Goal: Information Seeking & Learning: Learn about a topic

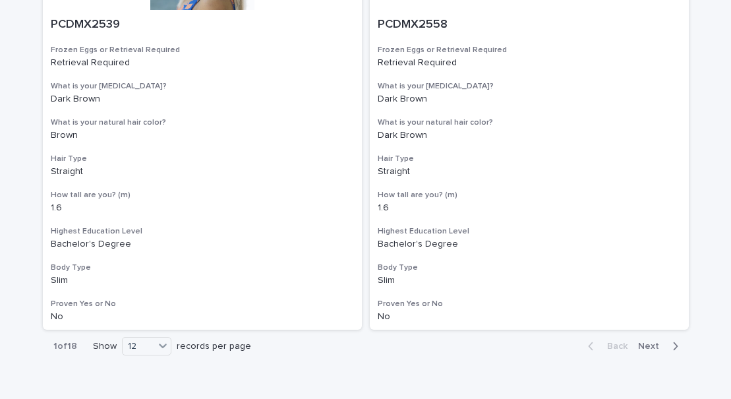
scroll to position [2489, 0]
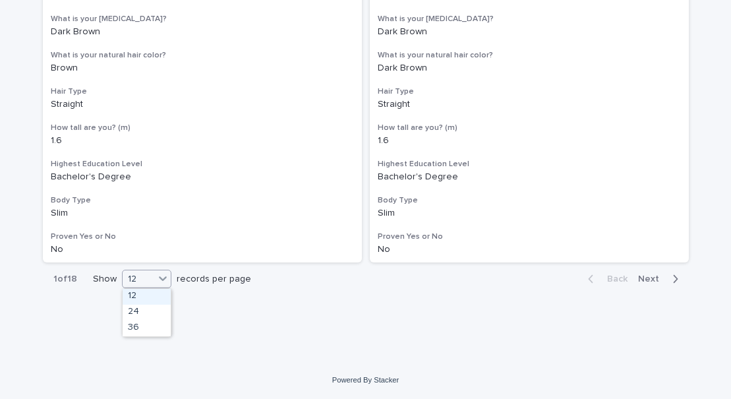
click at [155, 278] on div at bounding box center [163, 278] width 16 height 16
click at [150, 323] on div "36" at bounding box center [147, 328] width 48 height 16
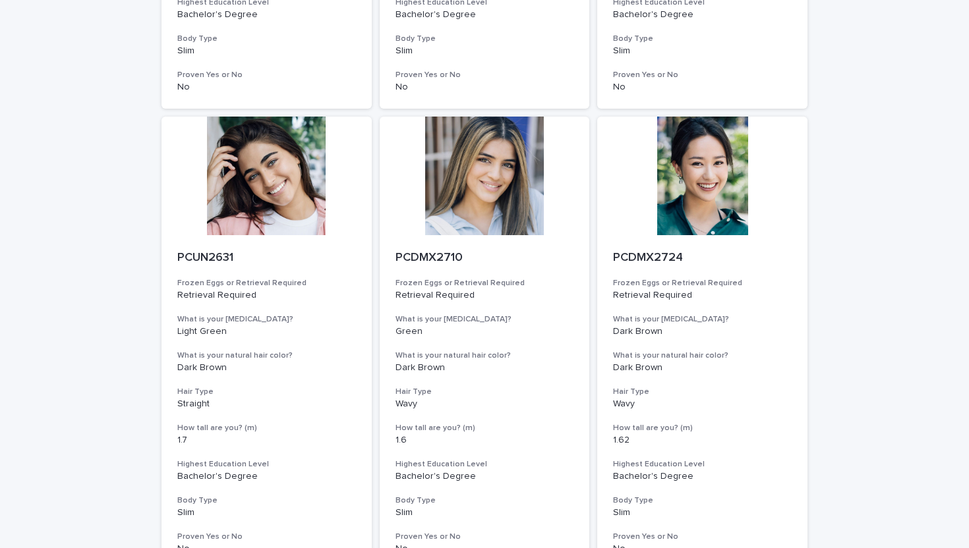
scroll to position [5266, 0]
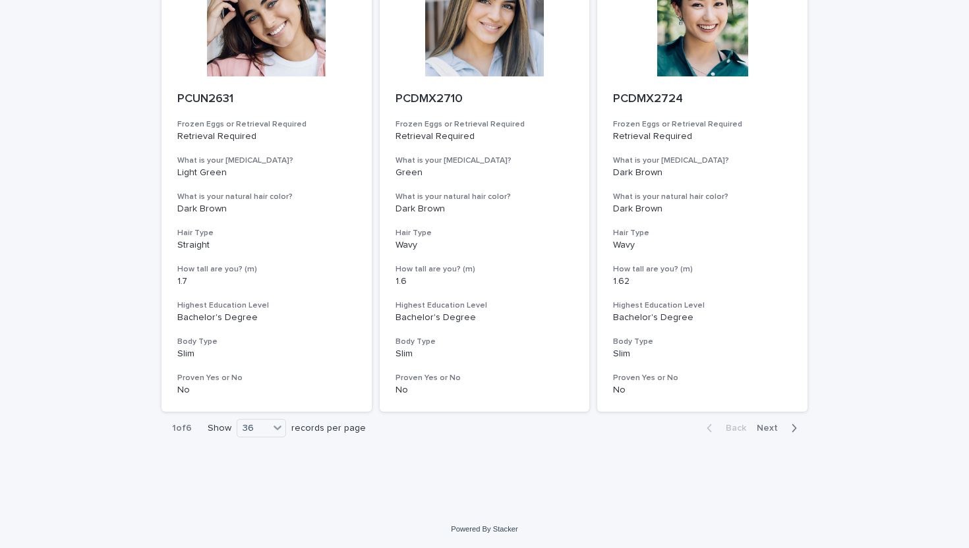
click at [730, 398] on span "Next" at bounding box center [771, 428] width 29 height 9
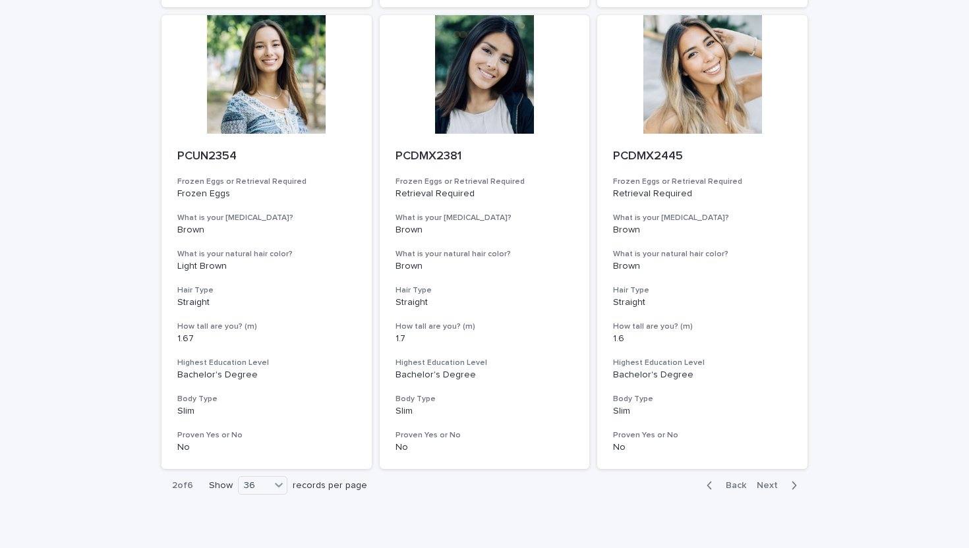
scroll to position [5204, 0]
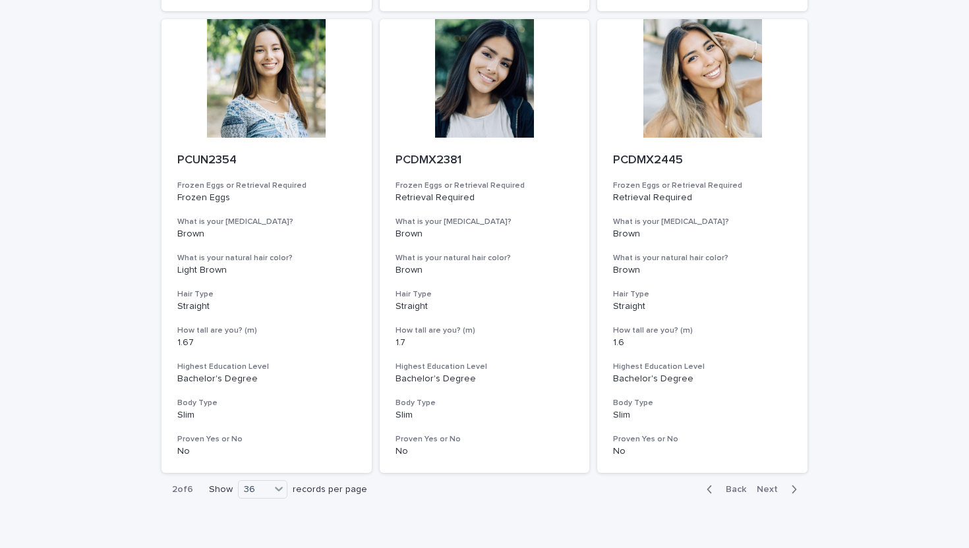
click at [730, 398] on span "Next" at bounding box center [771, 489] width 29 height 9
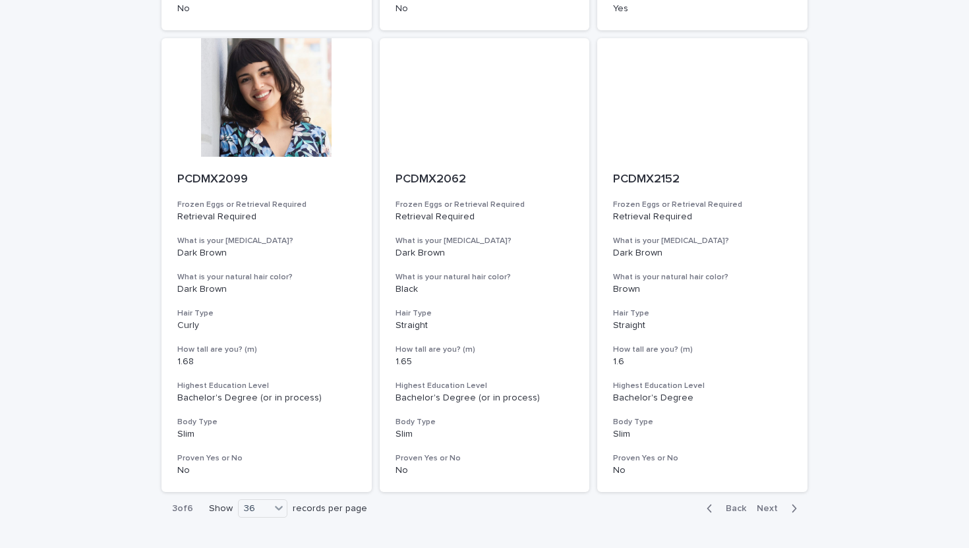
scroll to position [5266, 0]
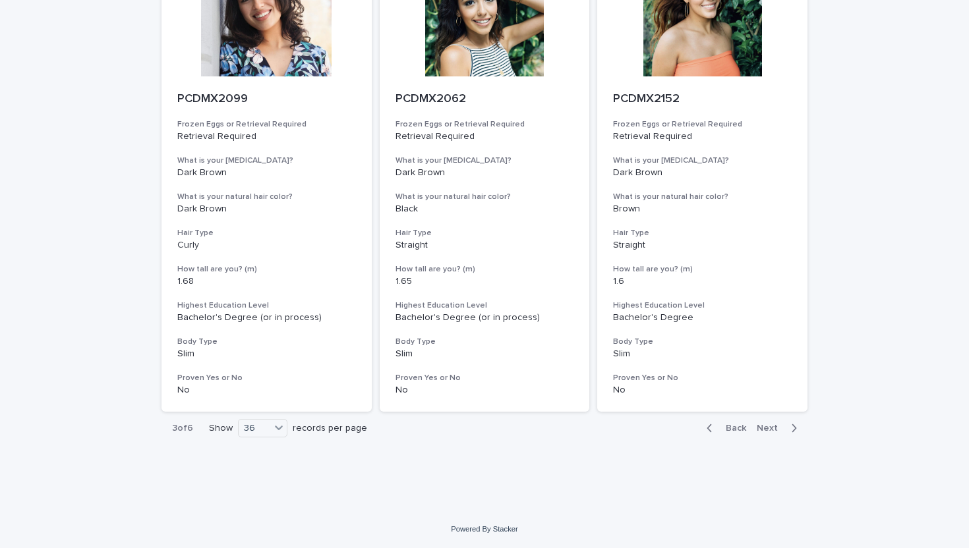
click at [730, 398] on span "Next" at bounding box center [771, 428] width 29 height 9
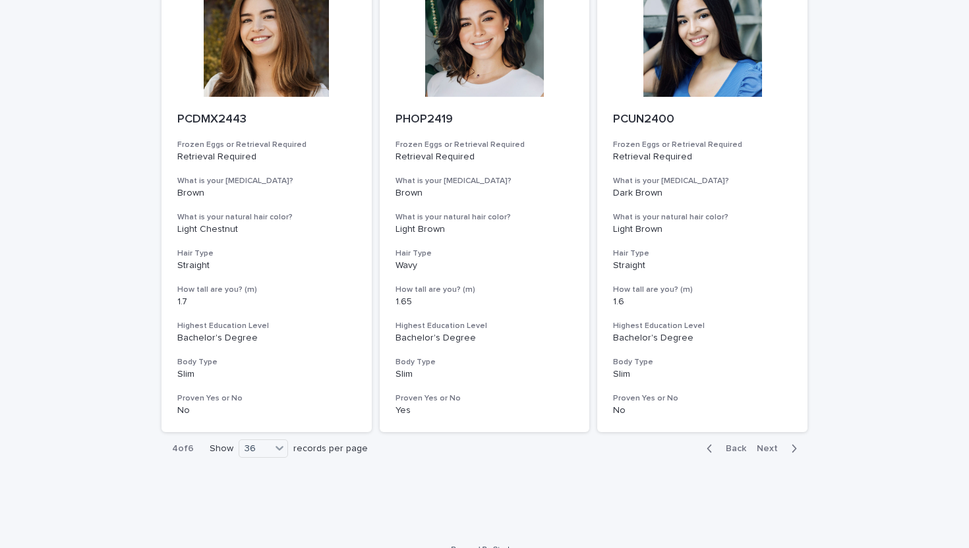
scroll to position [5266, 0]
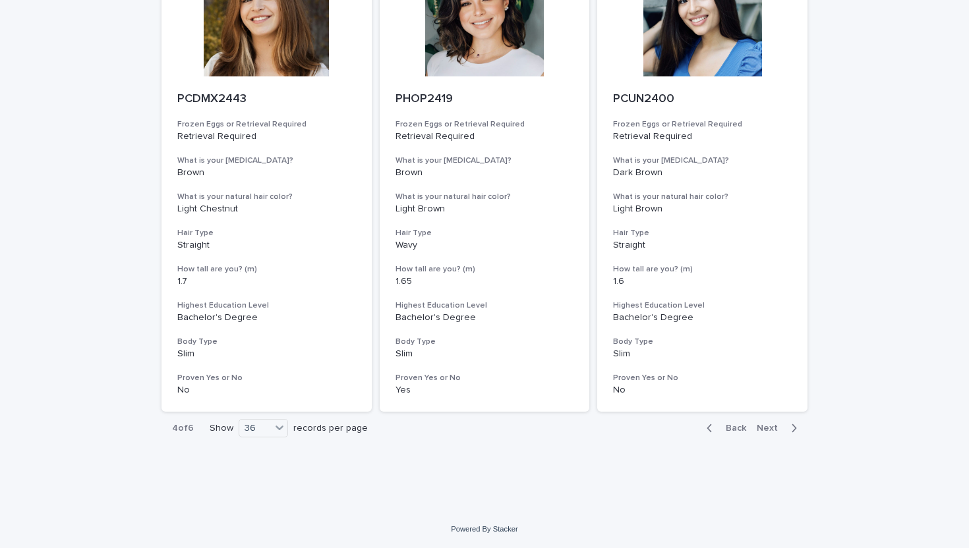
click at [730, 398] on span "Next" at bounding box center [771, 428] width 29 height 9
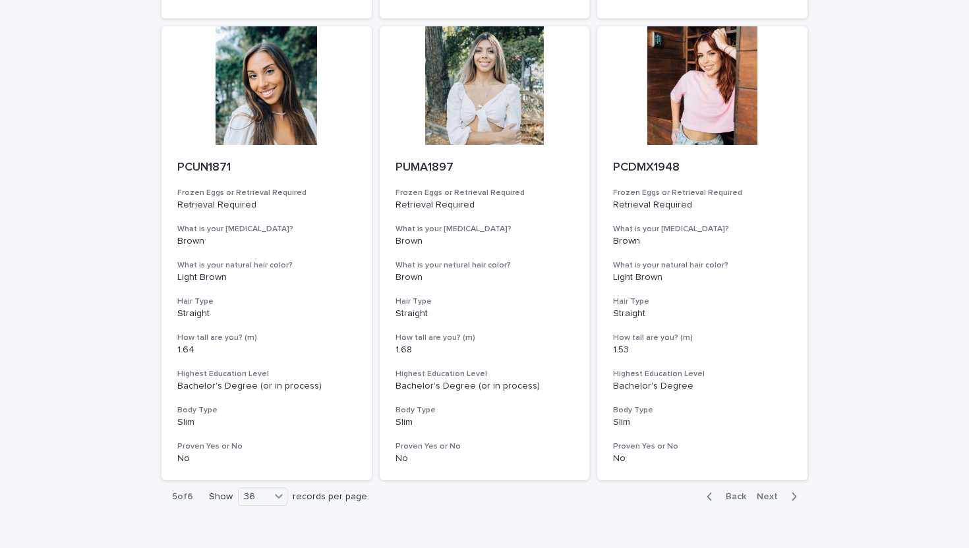
scroll to position [5266, 0]
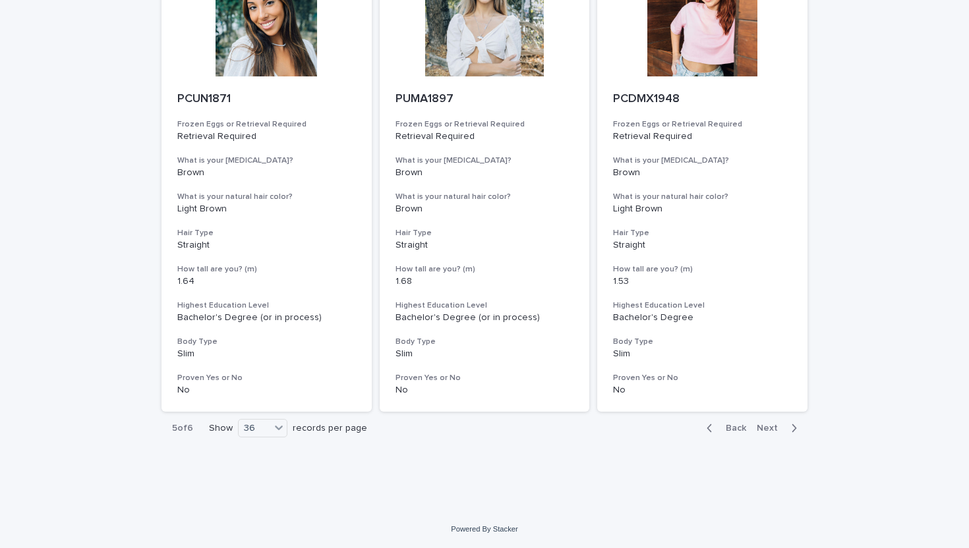
click at [730, 398] on span "Next" at bounding box center [771, 428] width 29 height 9
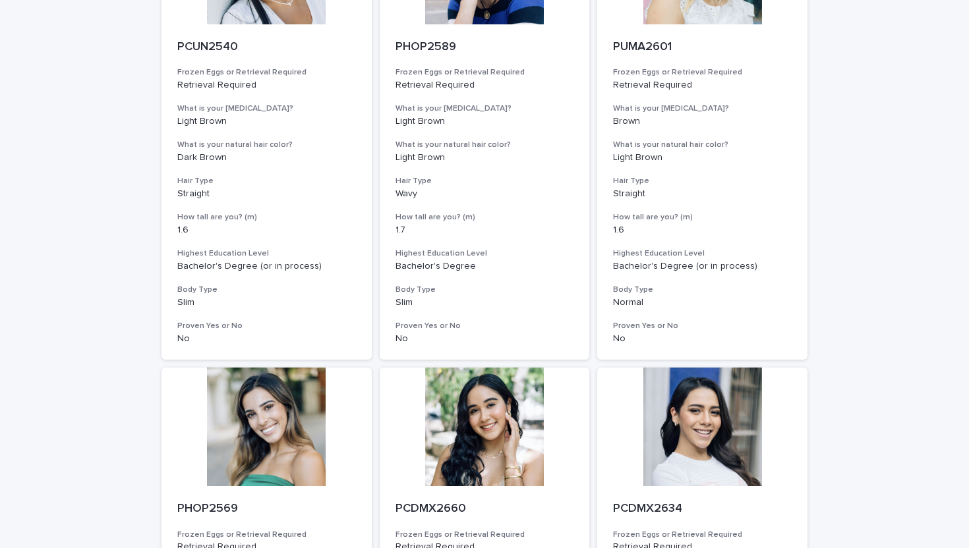
scroll to position [4341, 0]
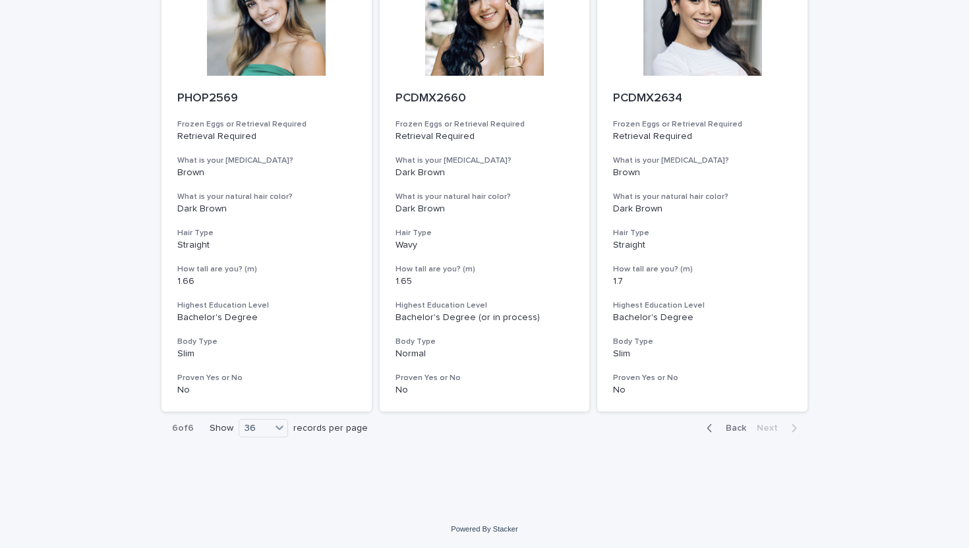
click at [716, 398] on div "button" at bounding box center [711, 428] width 11 height 12
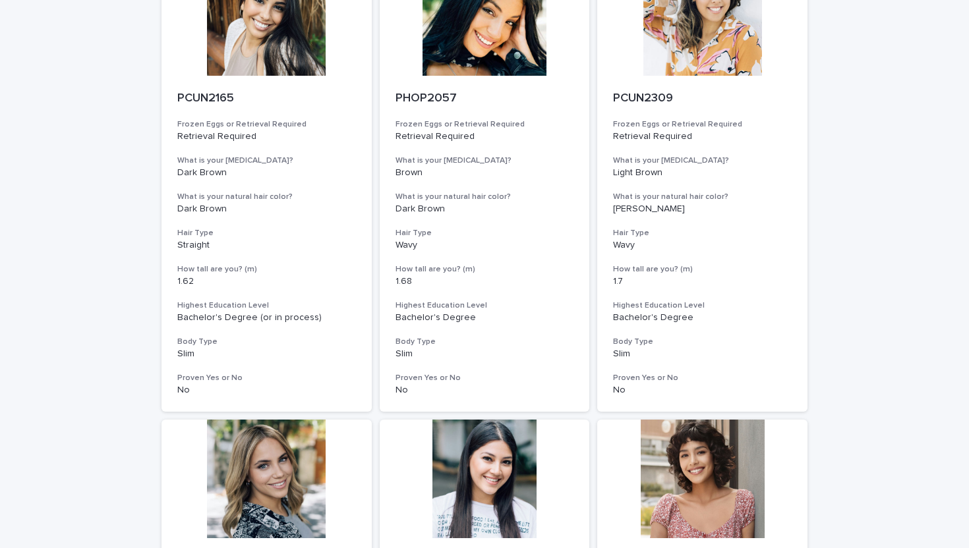
click at [716, 398] on div at bounding box center [702, 479] width 210 height 119
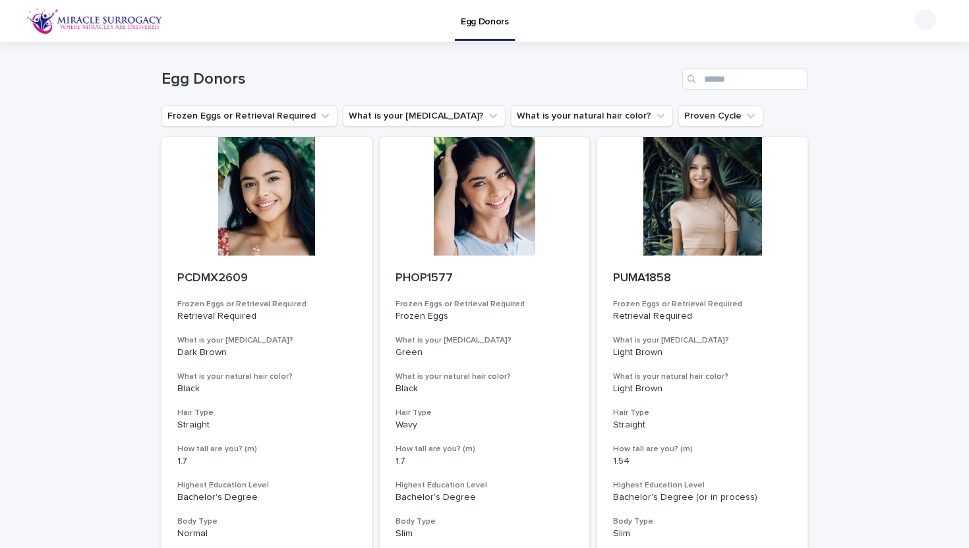
scroll to position [1567, 0]
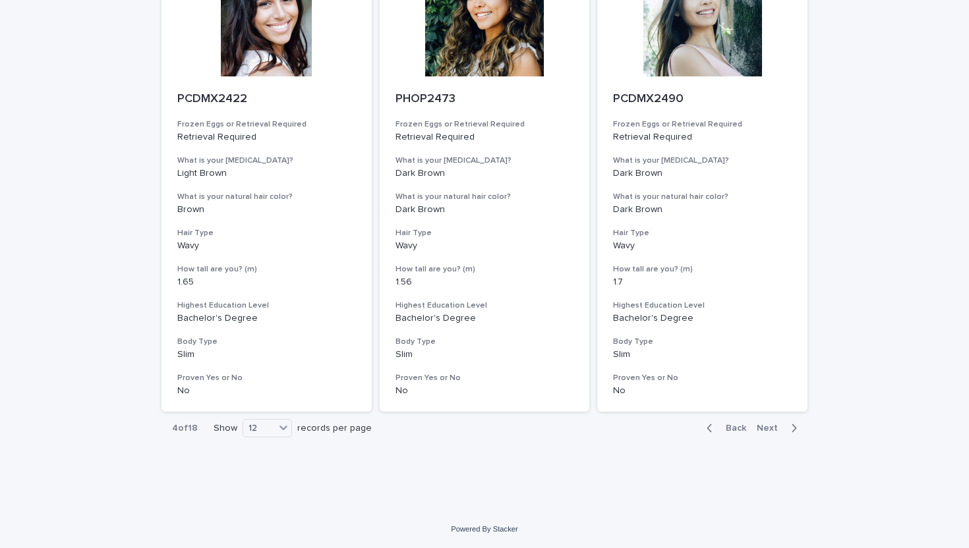
click at [730, 398] on span "Back" at bounding box center [732, 428] width 28 height 9
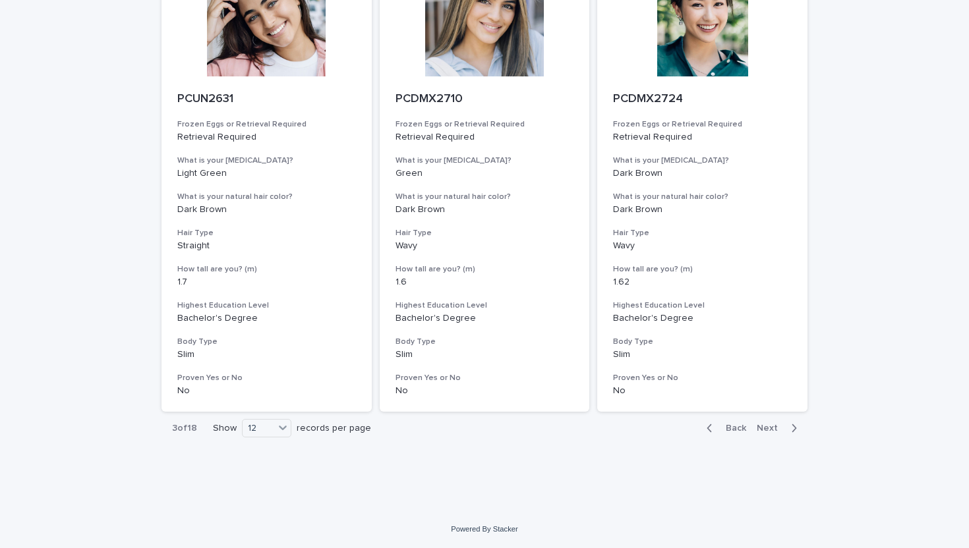
click at [730, 398] on span "Back" at bounding box center [732, 428] width 28 height 9
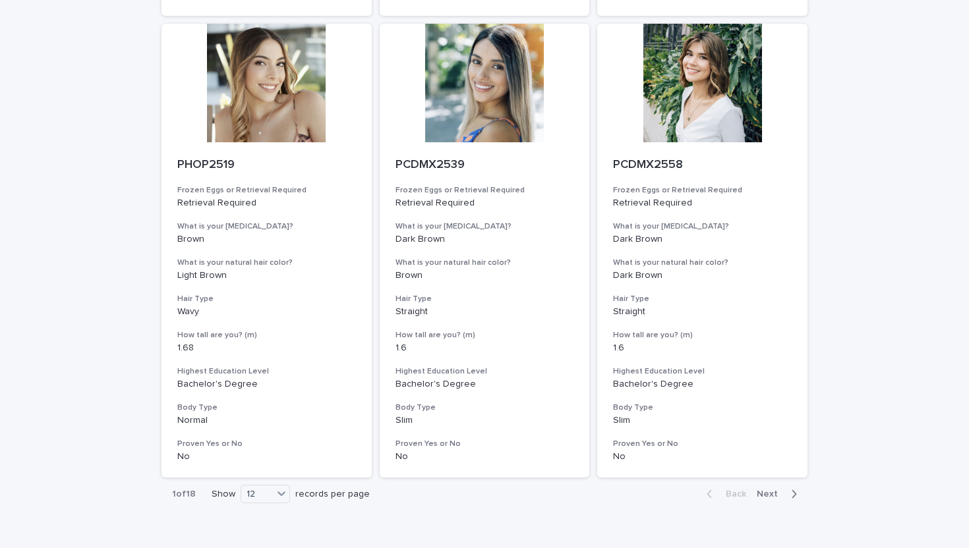
scroll to position [1567, 0]
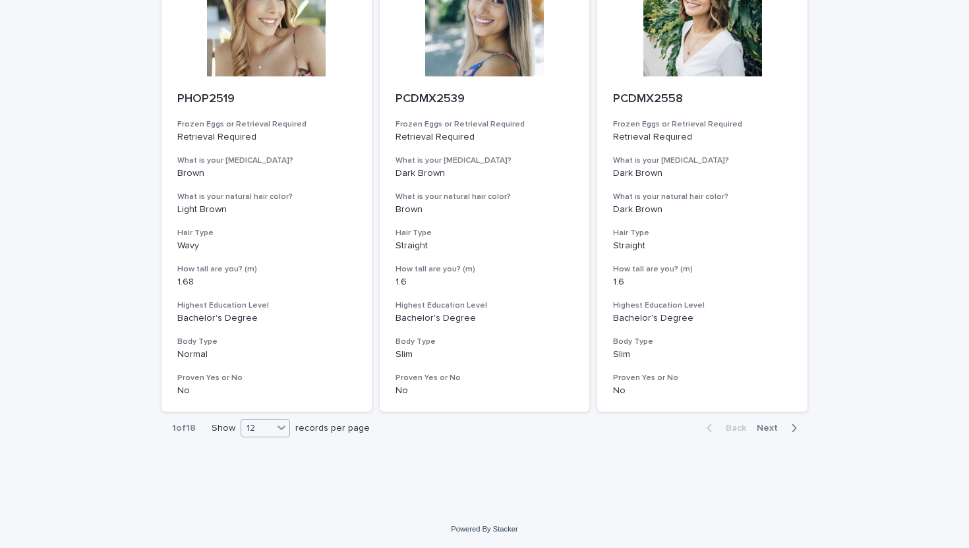
click at [259, 398] on div "12" at bounding box center [257, 429] width 32 height 14
click at [262, 398] on div "36" at bounding box center [266, 478] width 48 height 16
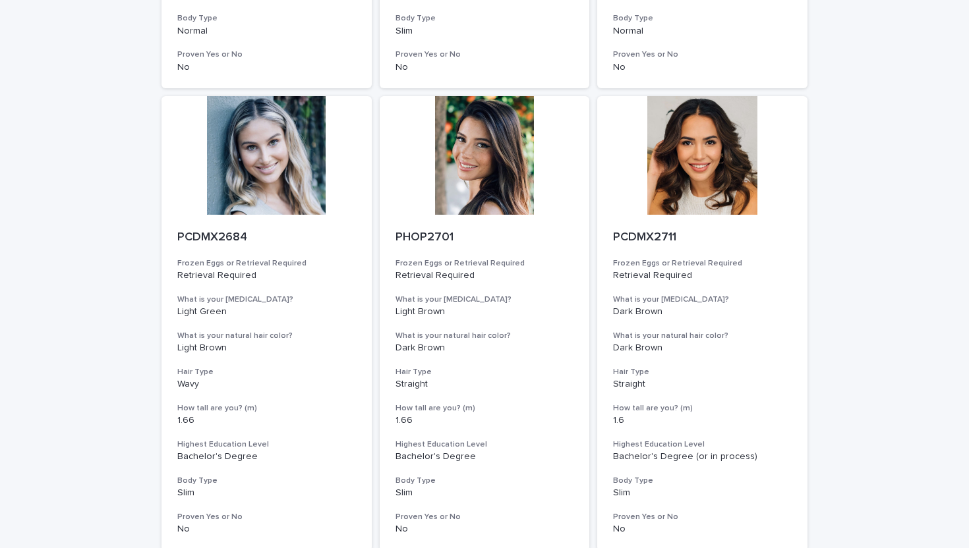
scroll to position [4203, 0]
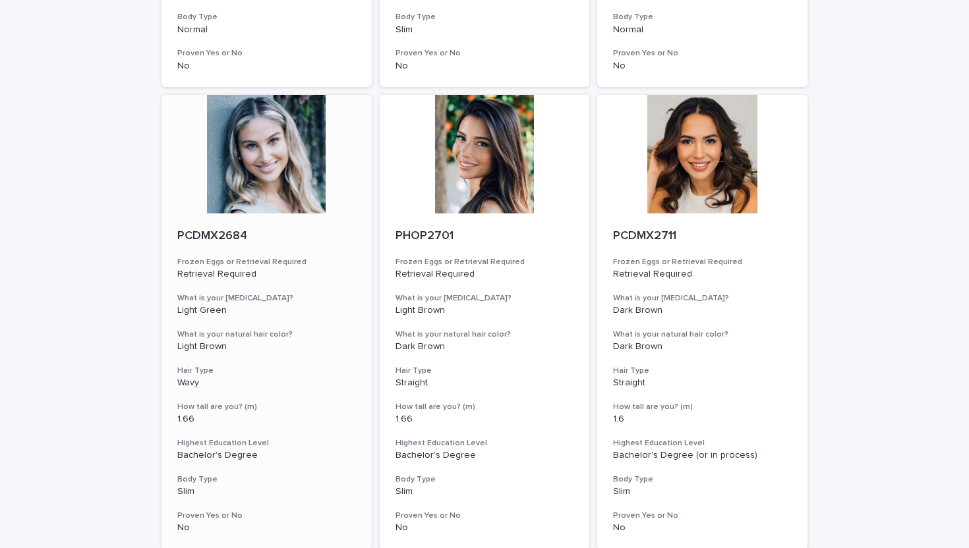
click at [251, 165] on div at bounding box center [266, 154] width 210 height 119
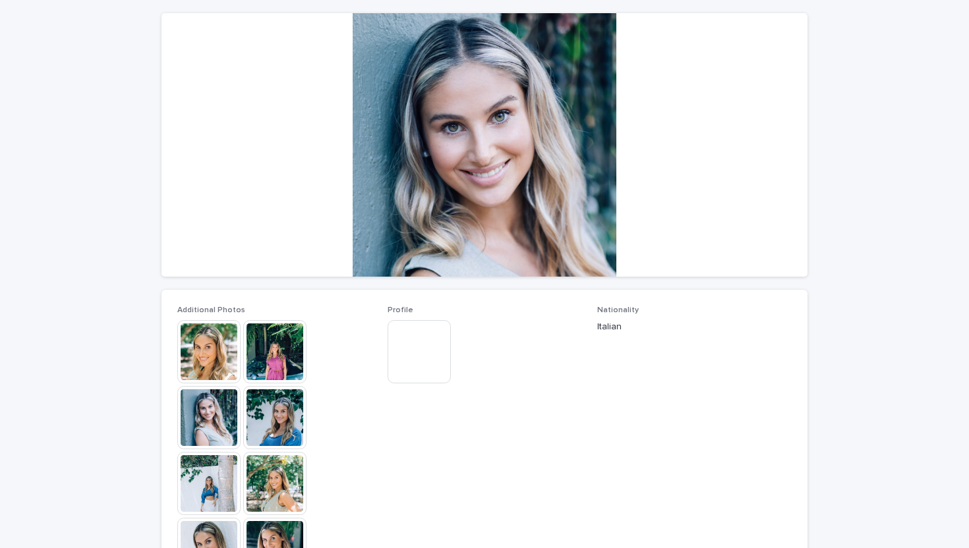
scroll to position [113, 0]
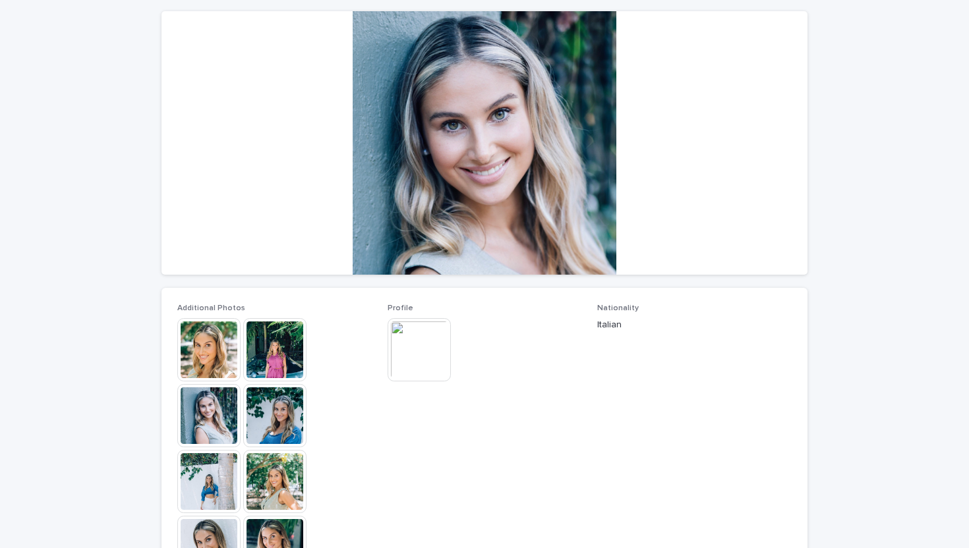
click at [201, 360] on img at bounding box center [208, 349] width 63 height 63
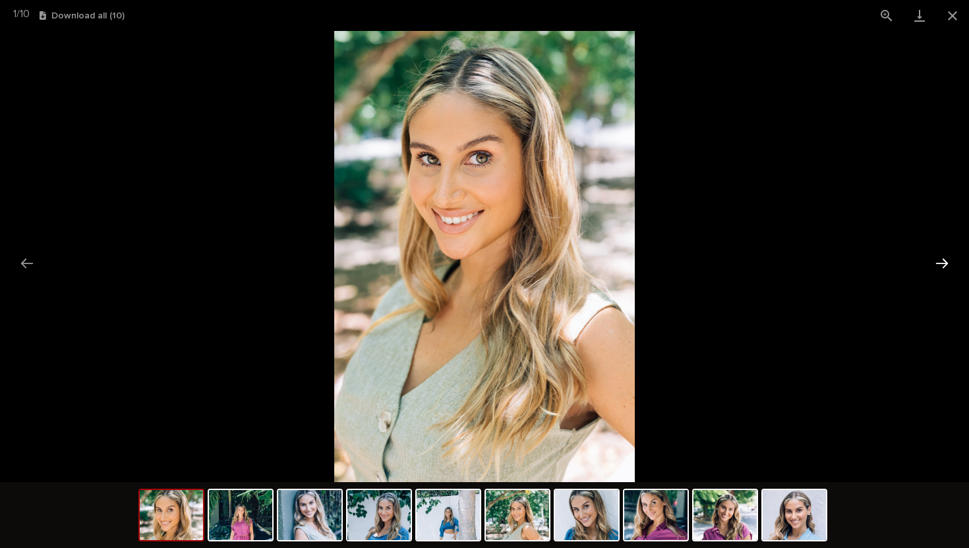
click at [730, 269] on button "Next slide" at bounding box center [942, 263] width 28 height 26
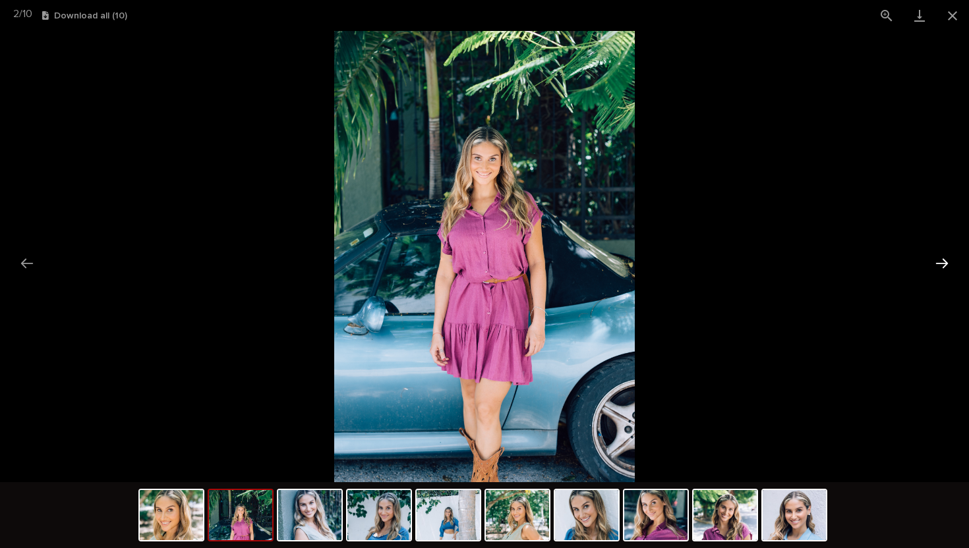
click at [730, 269] on button "Next slide" at bounding box center [942, 263] width 28 height 26
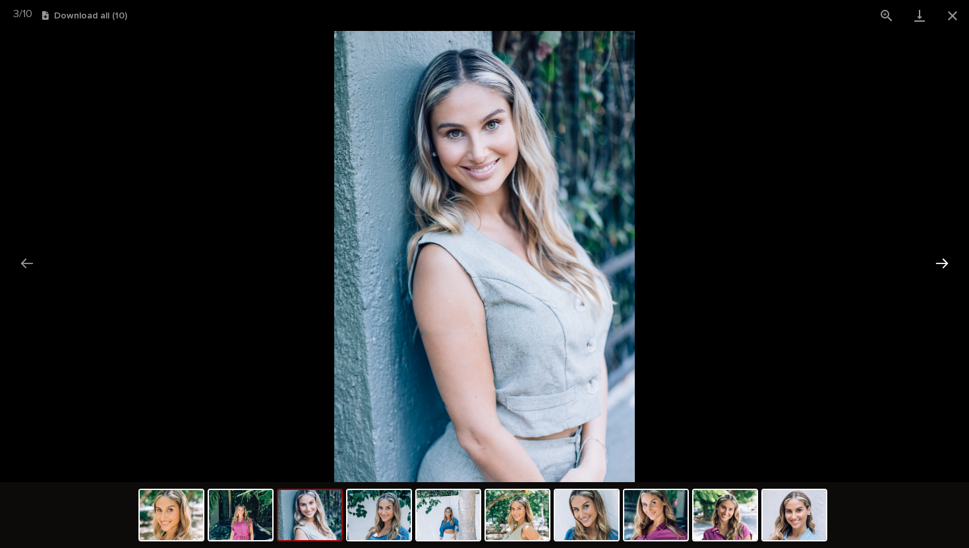
click at [730, 269] on button "Next slide" at bounding box center [942, 263] width 28 height 26
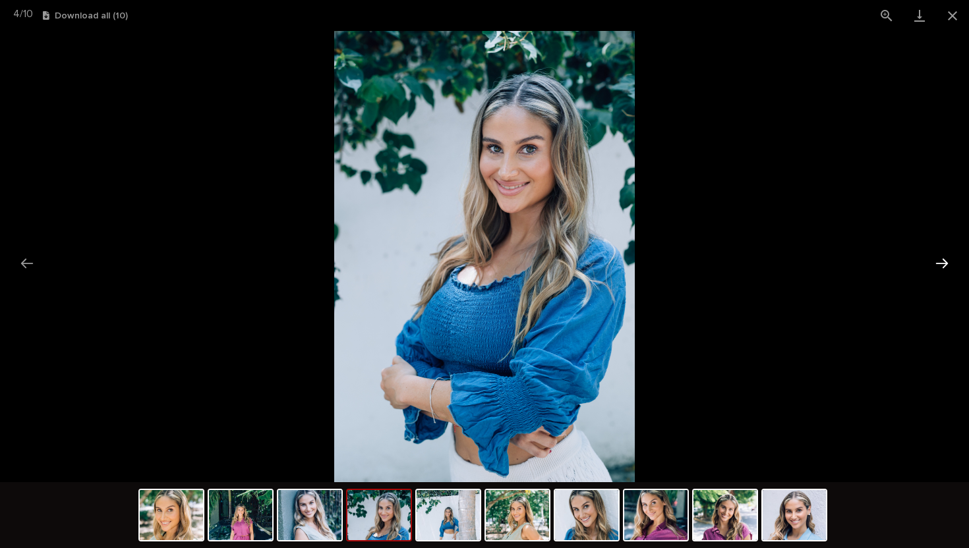
click at [730, 269] on button "Next slide" at bounding box center [942, 263] width 28 height 26
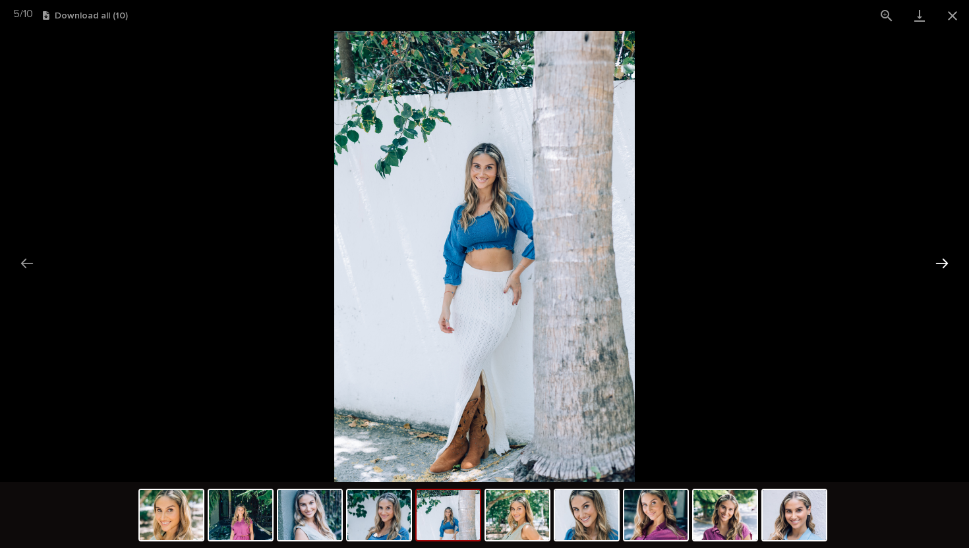
click at [730, 269] on button "Next slide" at bounding box center [942, 263] width 28 height 26
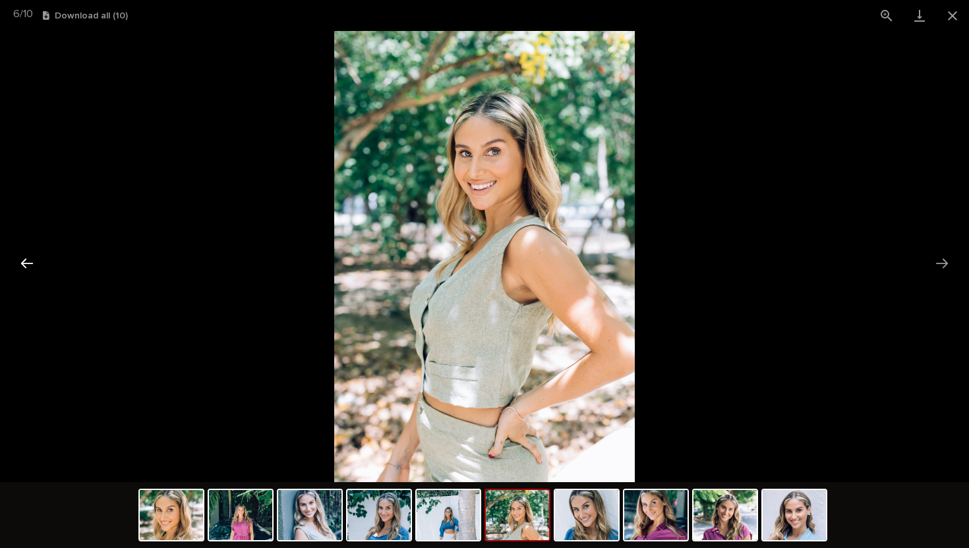
click at [29, 264] on button "Previous slide" at bounding box center [27, 263] width 28 height 26
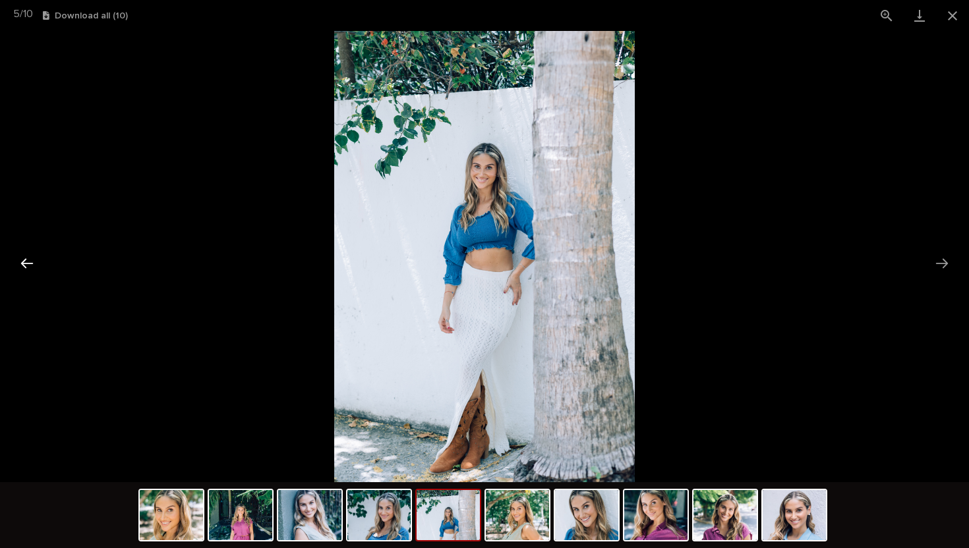
click at [29, 264] on button "Previous slide" at bounding box center [27, 263] width 28 height 26
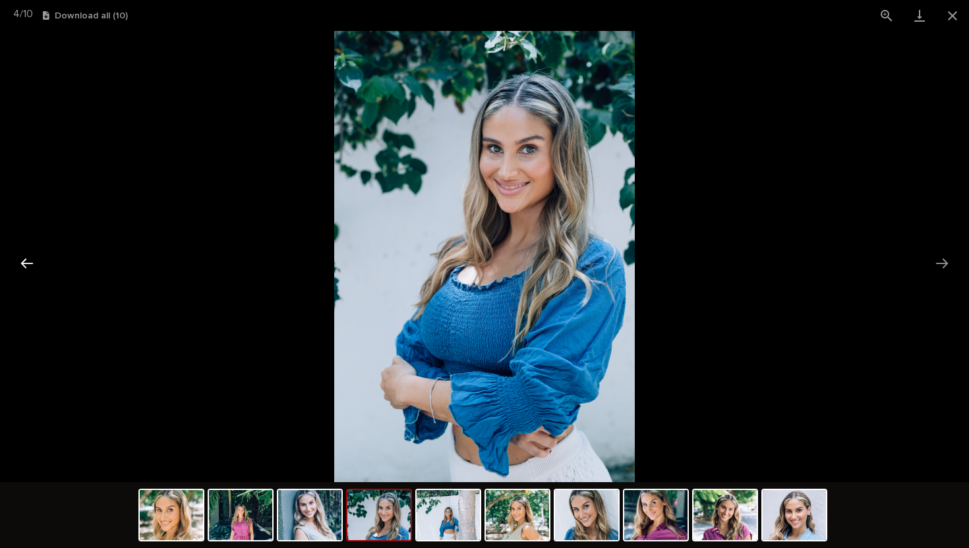
click at [29, 264] on button "Previous slide" at bounding box center [27, 263] width 28 height 26
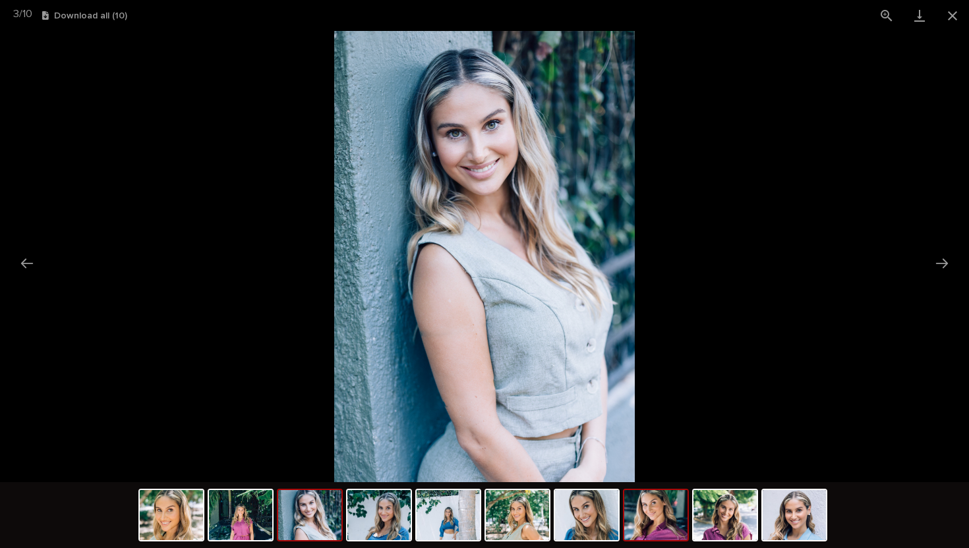
click at [646, 398] on img at bounding box center [655, 515] width 63 height 50
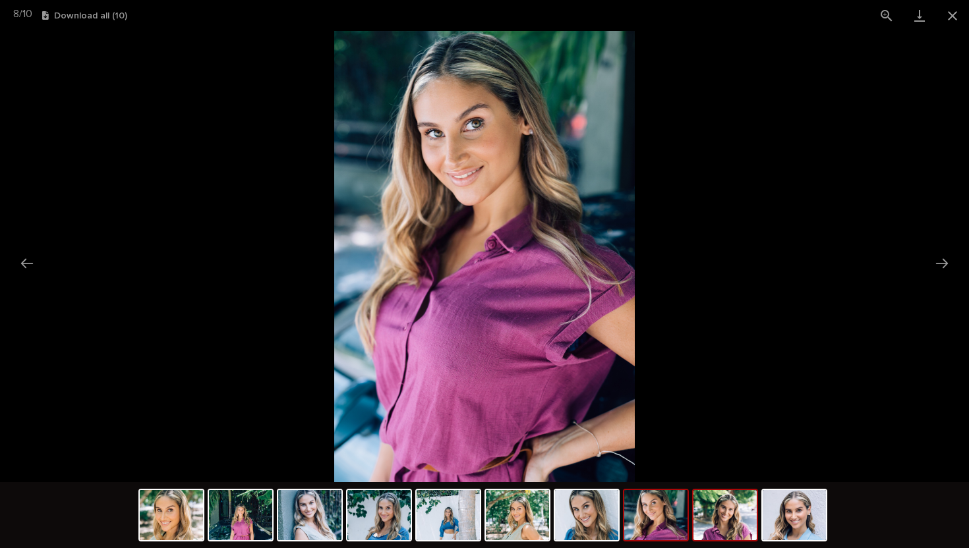
click at [697, 398] on img at bounding box center [724, 515] width 63 height 50
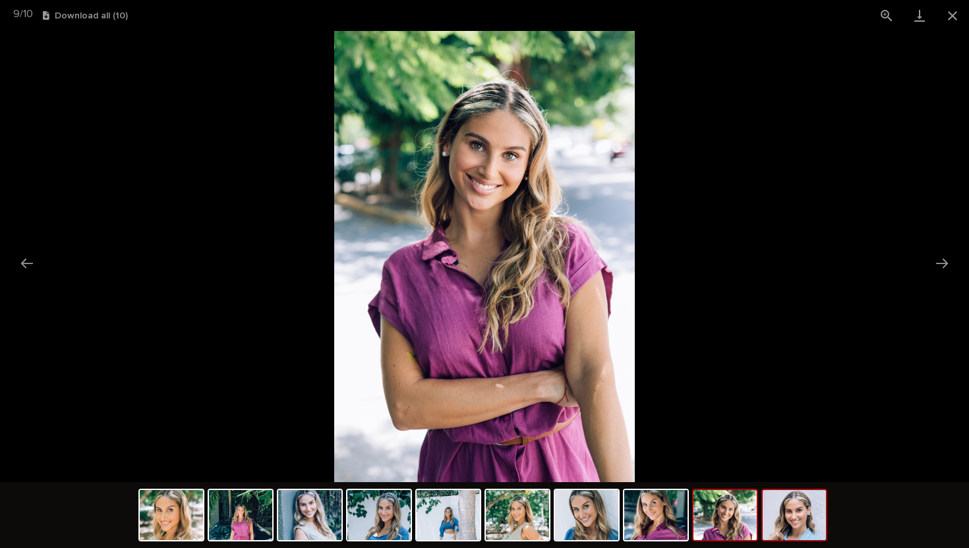
click at [730, 398] on img at bounding box center [793, 515] width 63 height 50
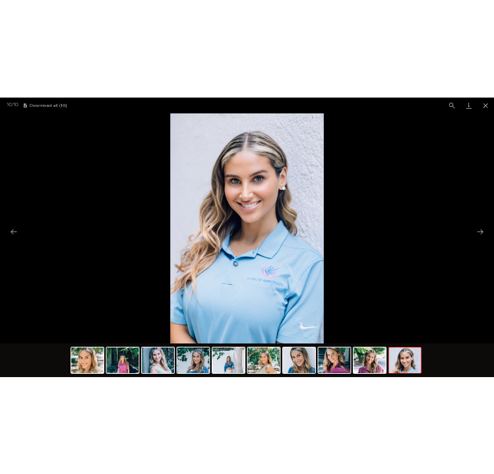
scroll to position [0, 0]
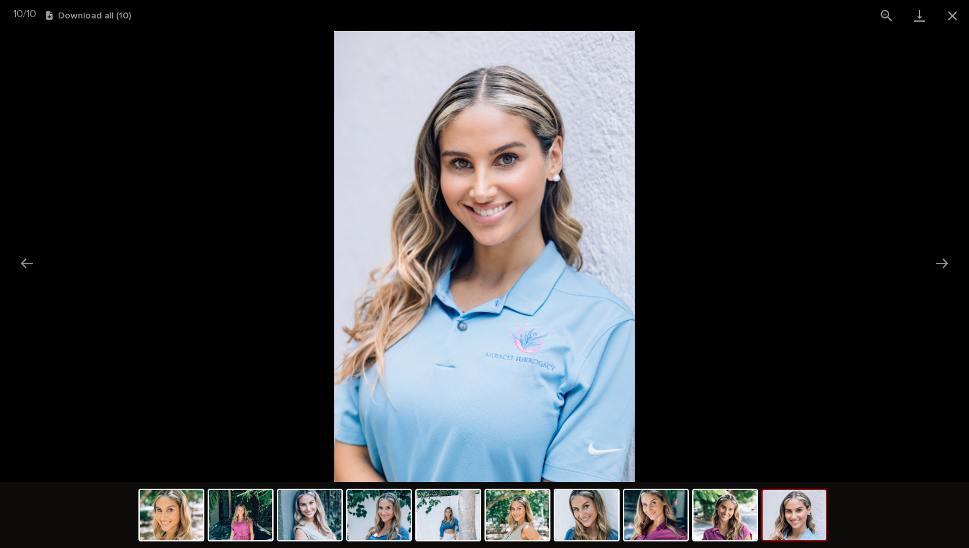
click at [712, 247] on picture at bounding box center [484, 256] width 969 height 451
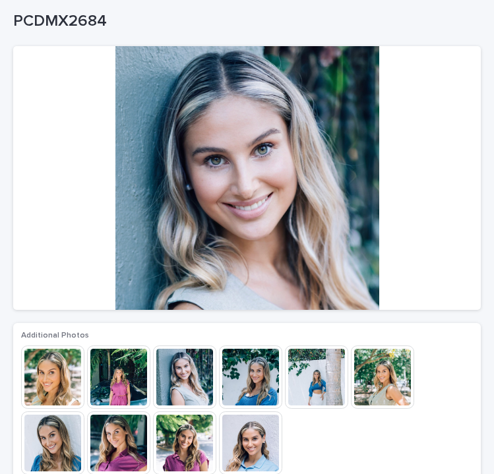
scroll to position [26, 0]
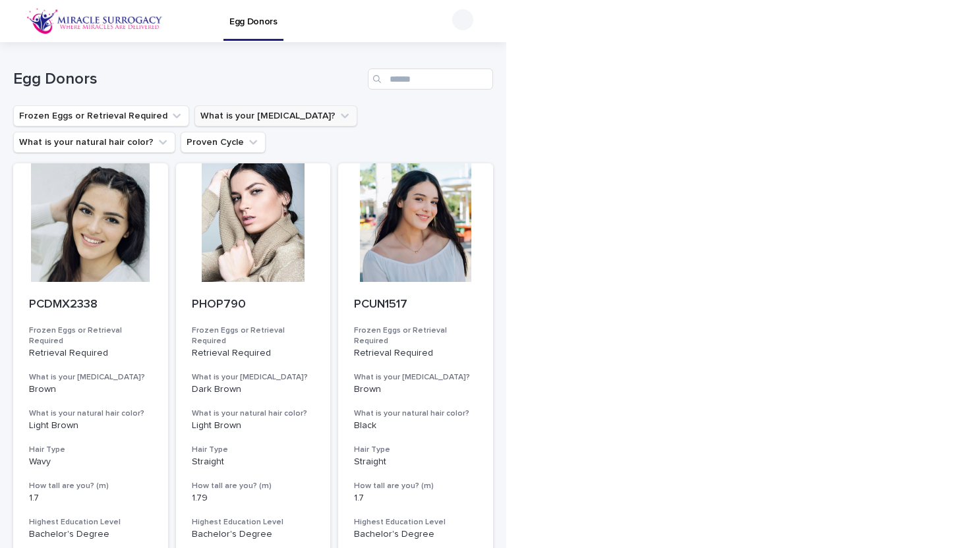
click at [258, 107] on button "What is your [MEDICAL_DATA]?" at bounding box center [275, 115] width 163 height 21
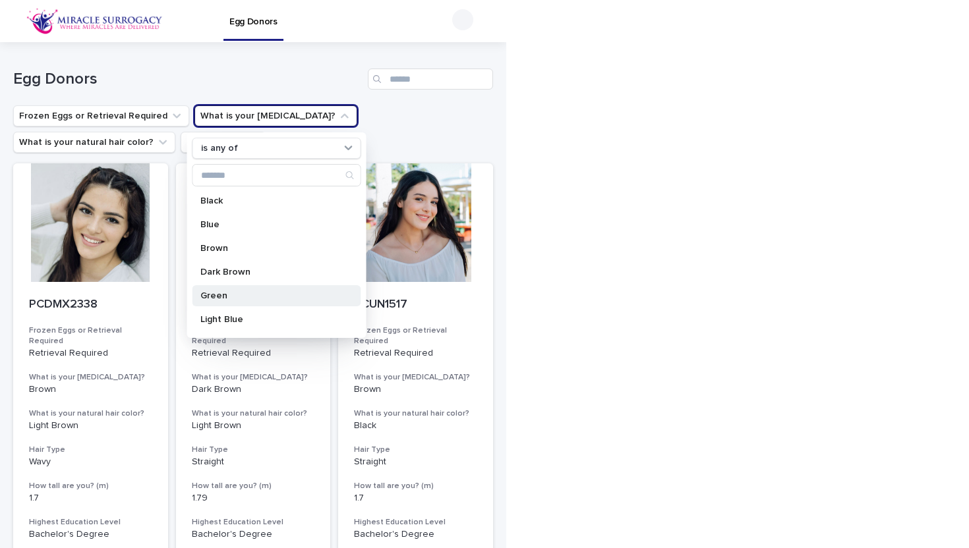
click at [265, 292] on p "Green" at bounding box center [270, 295] width 140 height 9
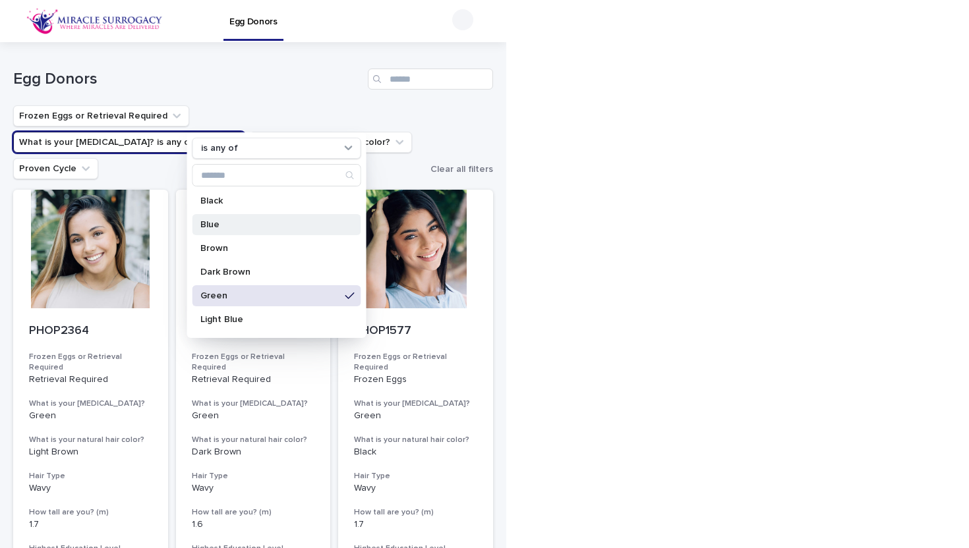
click at [257, 226] on p "Blue" at bounding box center [270, 224] width 140 height 9
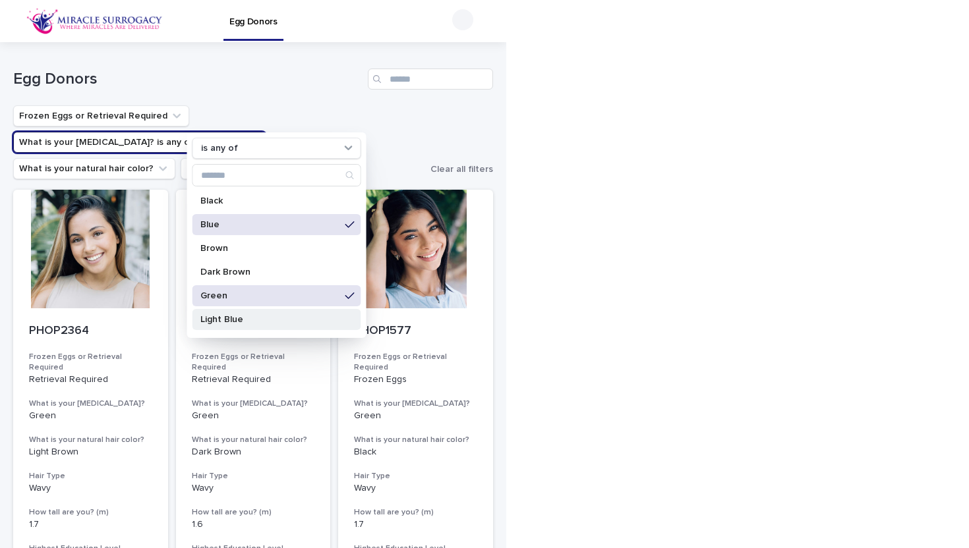
click at [268, 324] on p "Light Blue" at bounding box center [270, 319] width 140 height 9
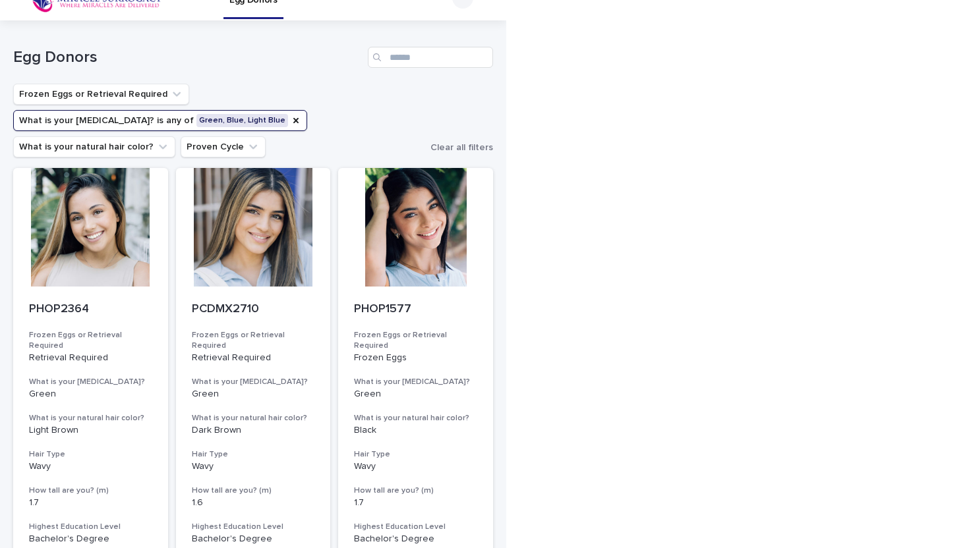
scroll to position [22, 0]
click at [78, 243] on div at bounding box center [90, 226] width 155 height 119
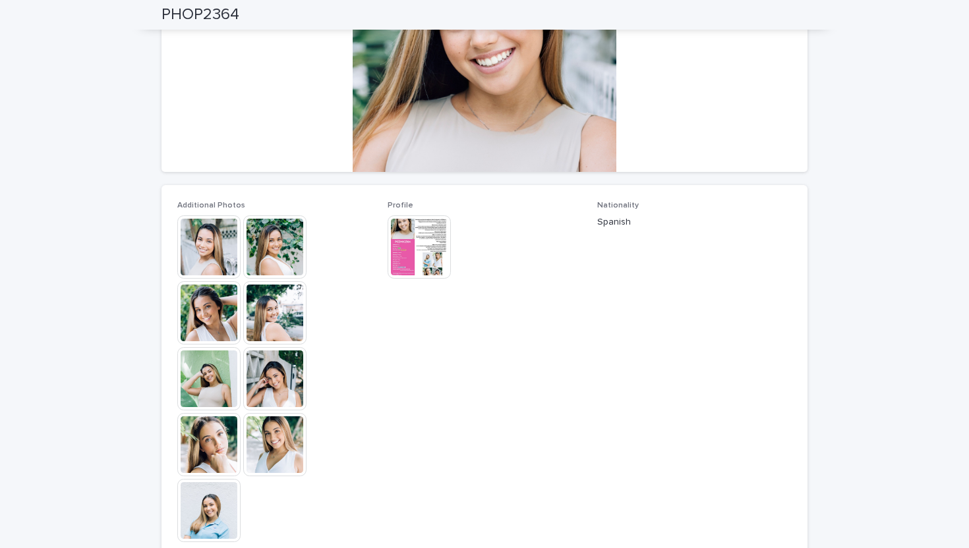
scroll to position [225, 0]
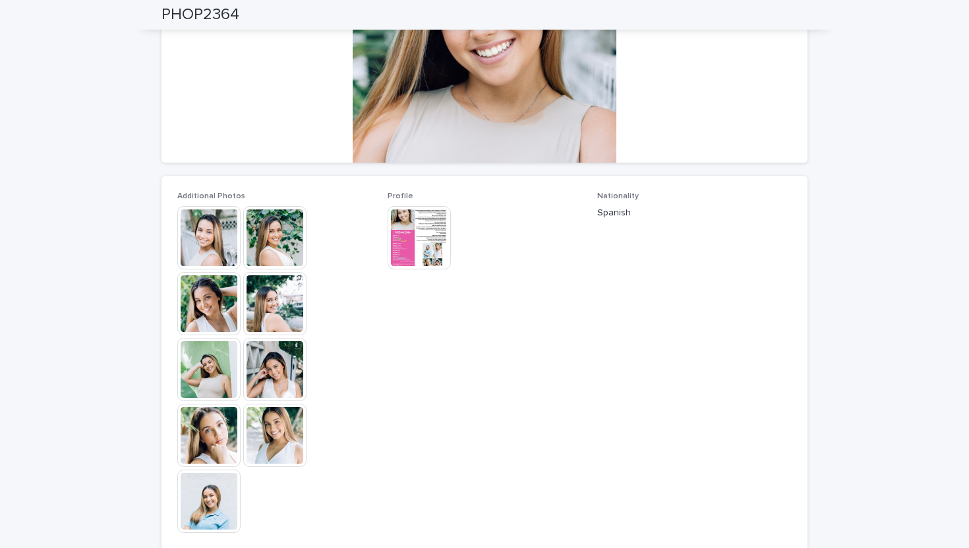
click at [273, 398] on img at bounding box center [274, 435] width 63 height 63
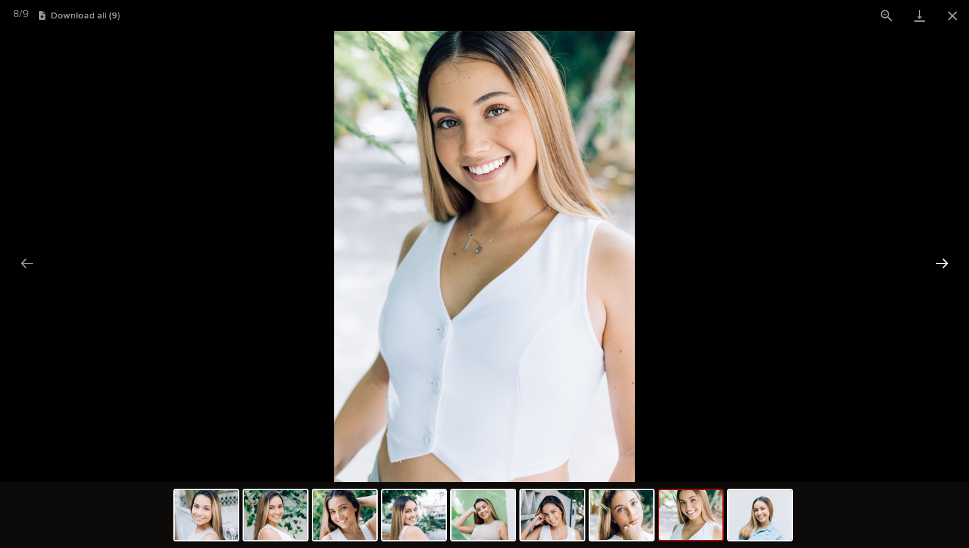
click at [730, 262] on button "Next slide" at bounding box center [942, 263] width 28 height 26
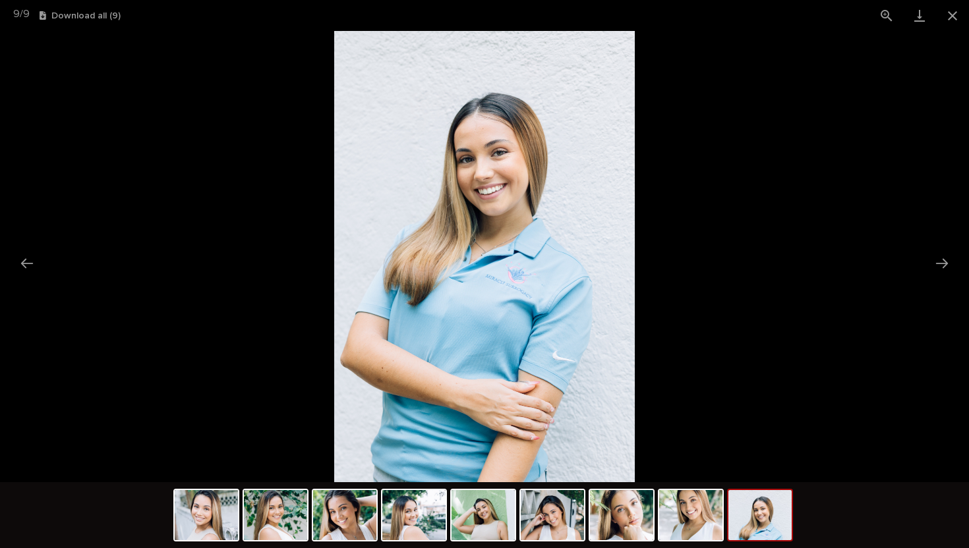
scroll to position [0, 0]
click at [730, 129] on picture at bounding box center [484, 256] width 969 height 451
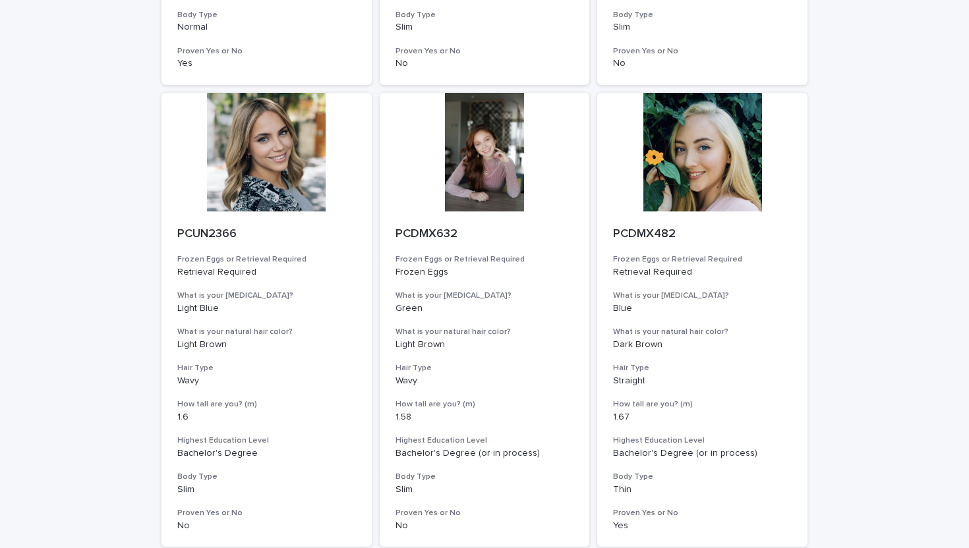
scroll to position [1490, 0]
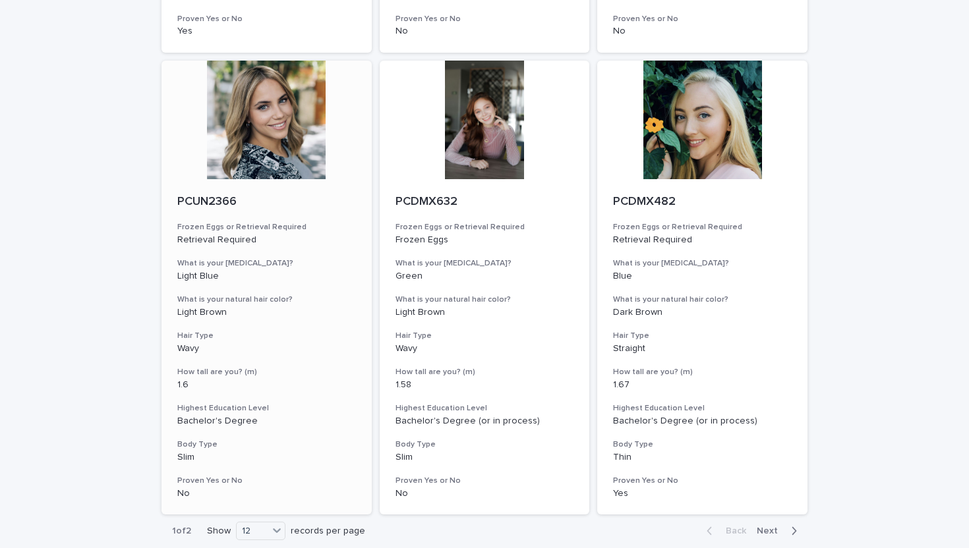
click at [270, 114] on div at bounding box center [266, 120] width 210 height 119
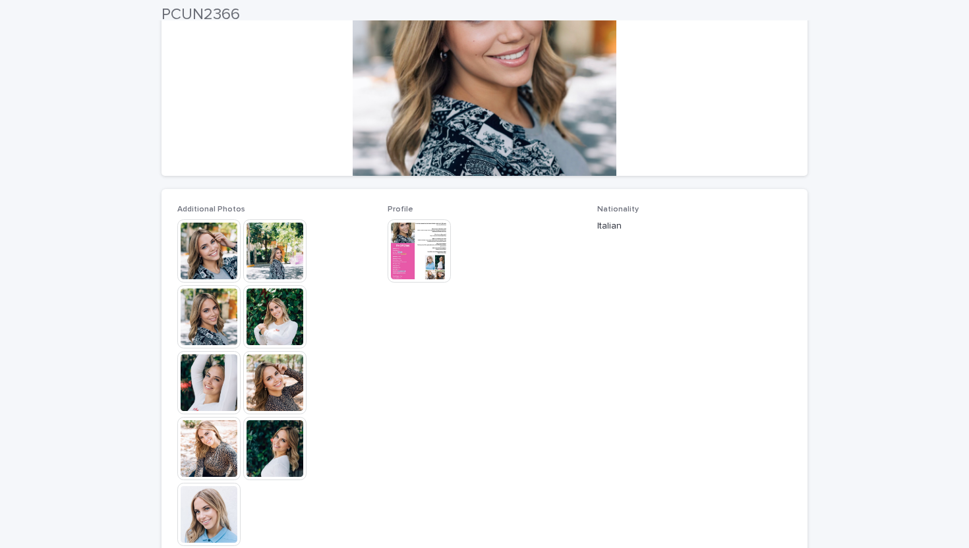
scroll to position [213, 0]
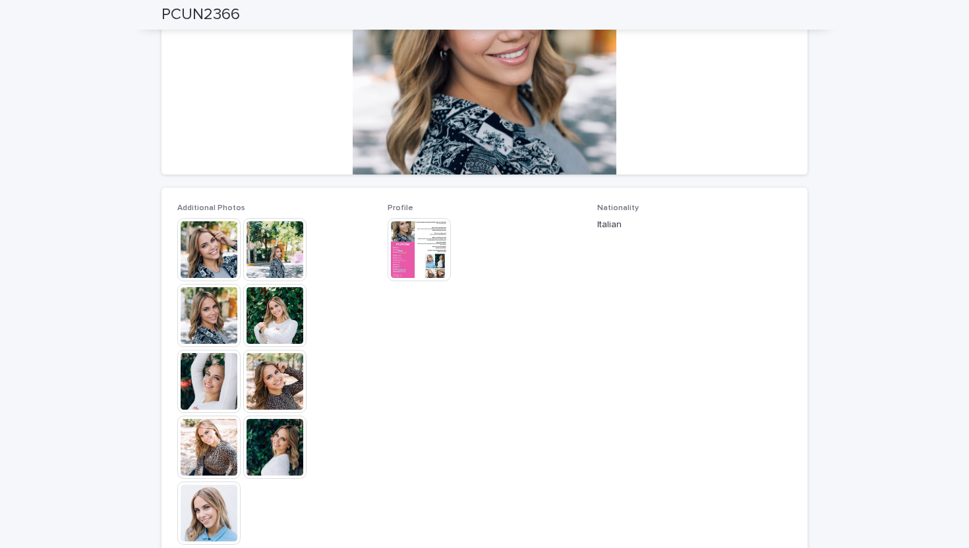
click at [279, 316] on img at bounding box center [274, 315] width 63 height 63
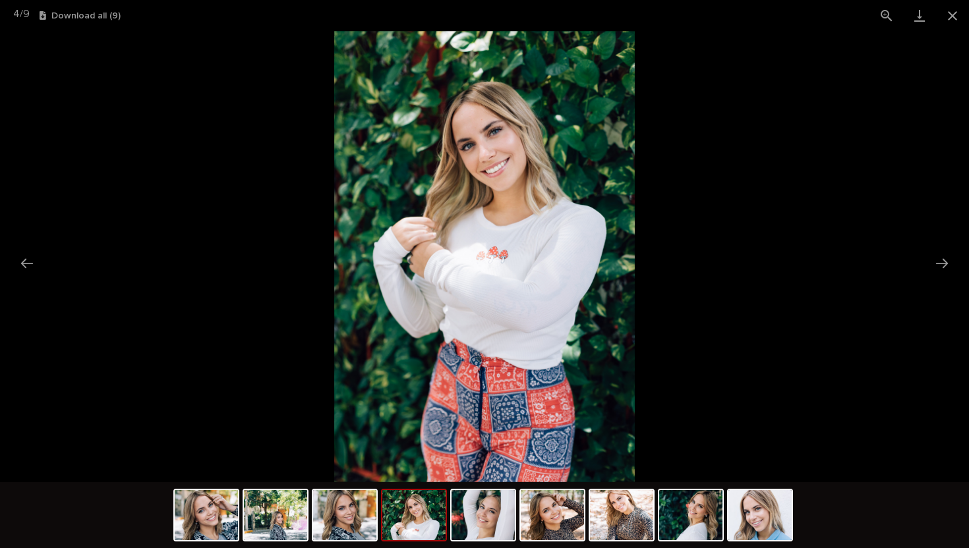
click at [125, 304] on picture at bounding box center [484, 256] width 969 height 451
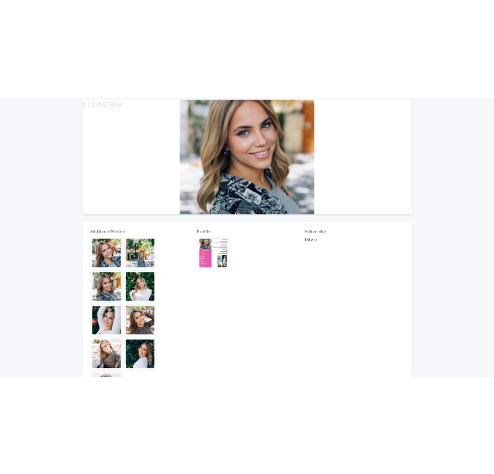
scroll to position [192, 0]
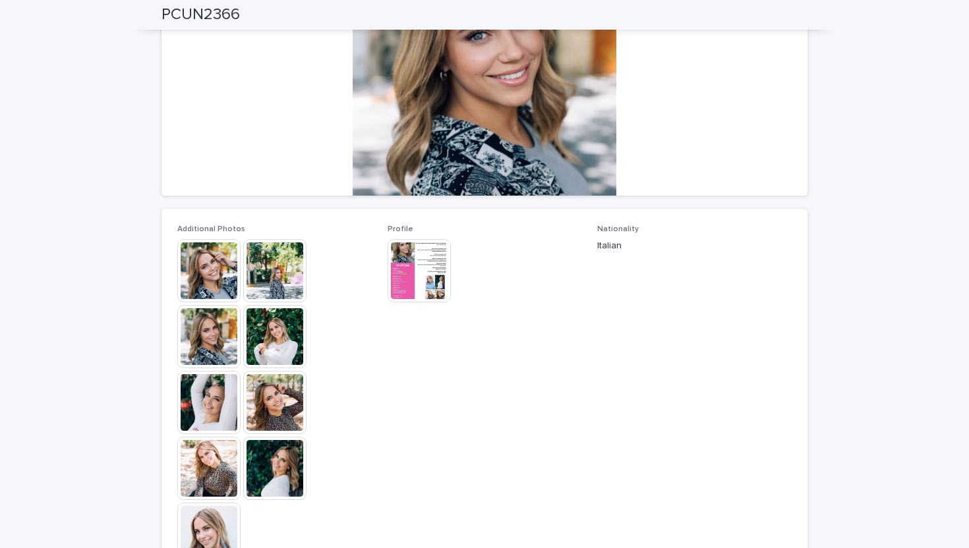
click at [412, 257] on img at bounding box center [418, 270] width 63 height 63
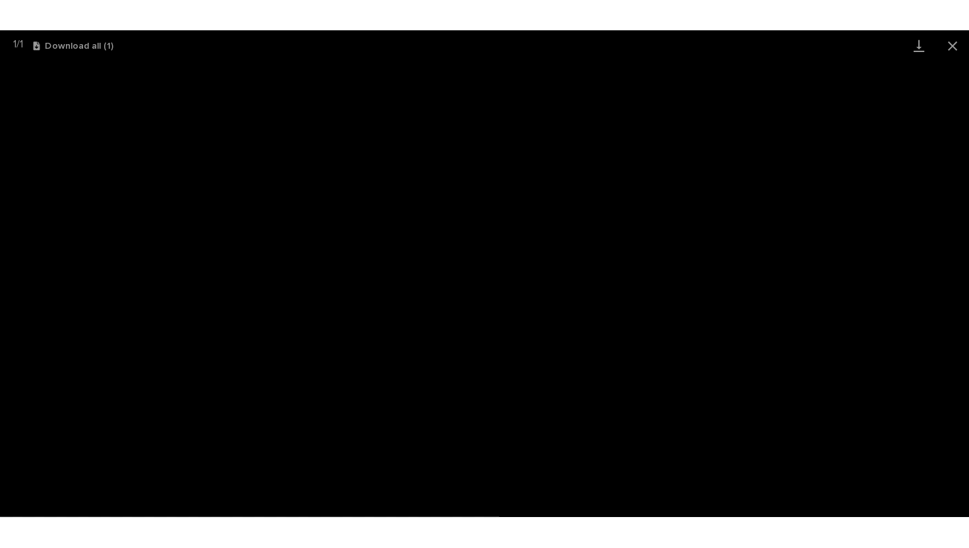
scroll to position [0, 0]
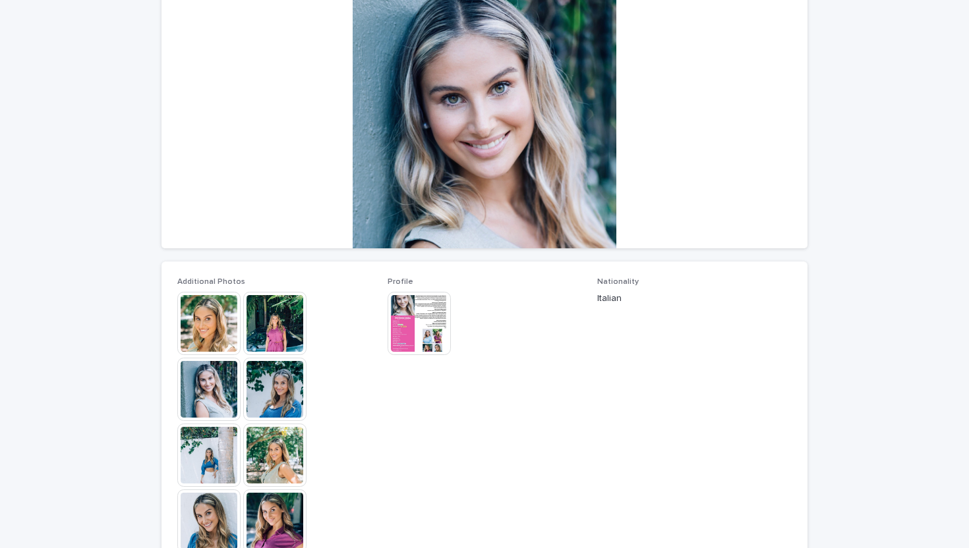
scroll to position [142, 0]
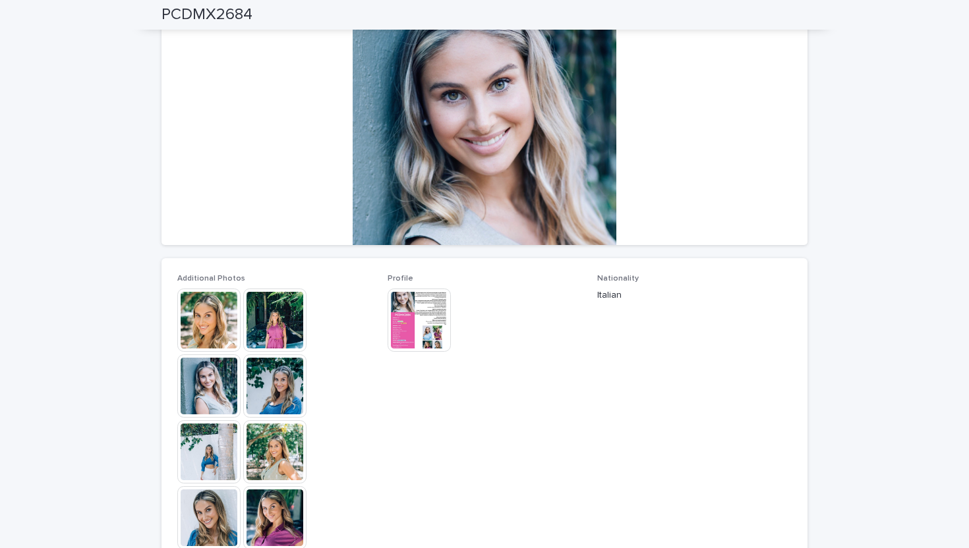
click at [425, 332] on img at bounding box center [418, 320] width 63 height 63
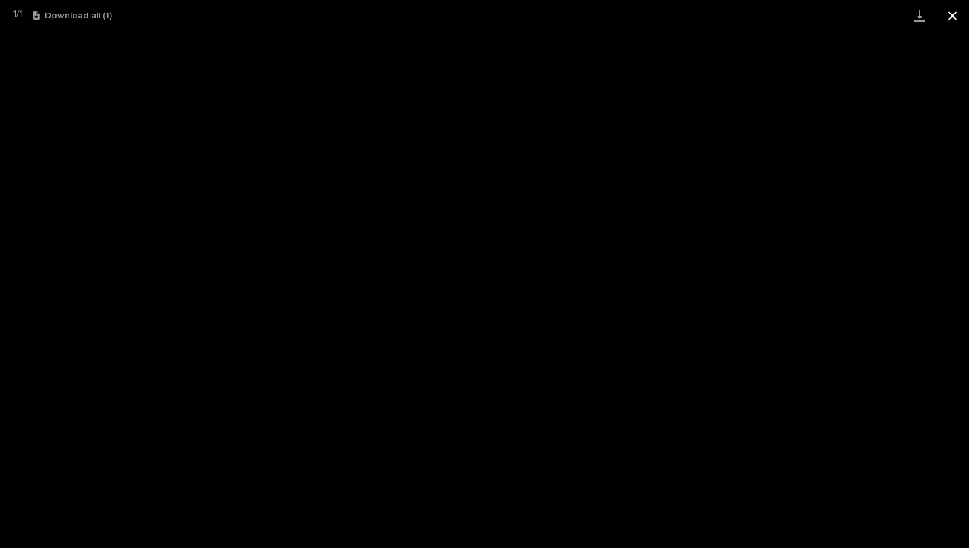
click at [948, 14] on button "Close gallery" at bounding box center [952, 15] width 33 height 31
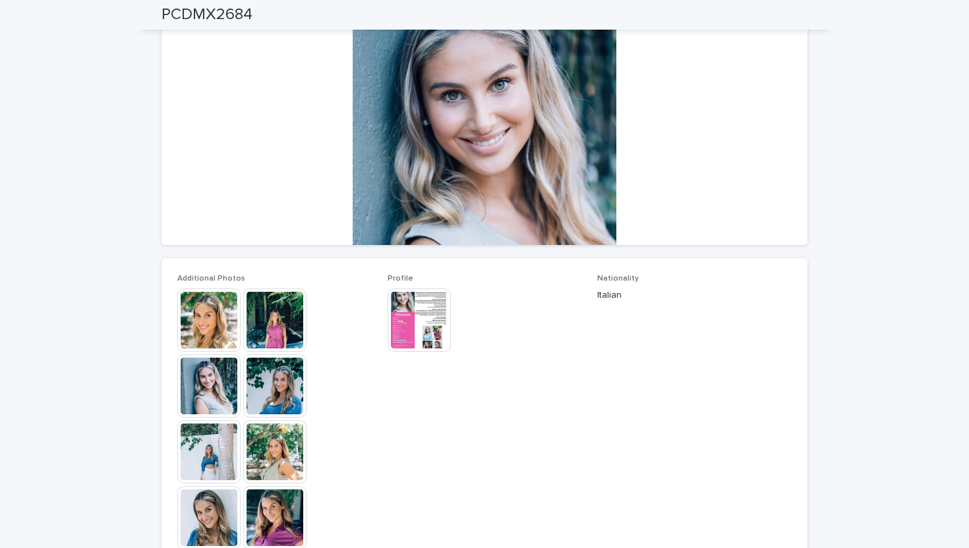
click at [424, 310] on img at bounding box center [418, 320] width 63 height 63
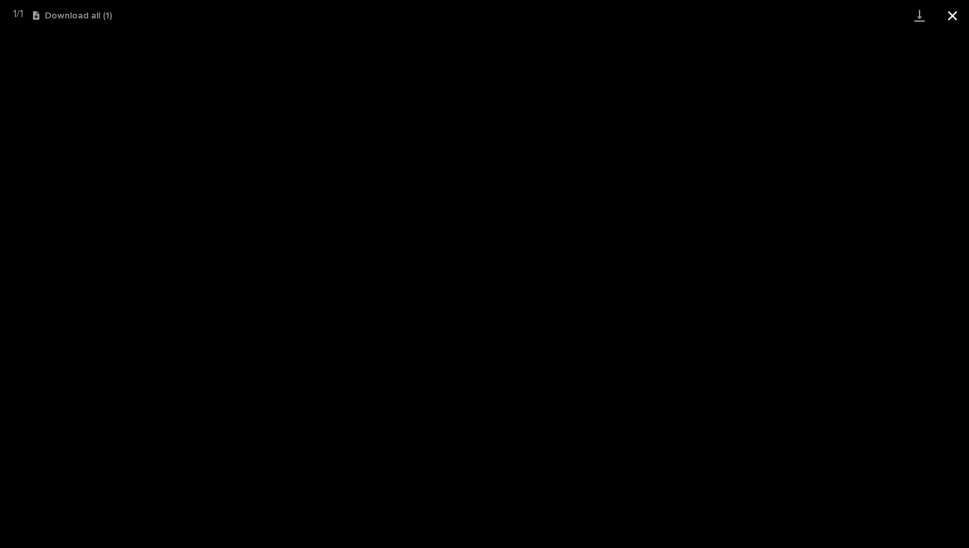
click at [953, 18] on button "Close gallery" at bounding box center [952, 15] width 33 height 31
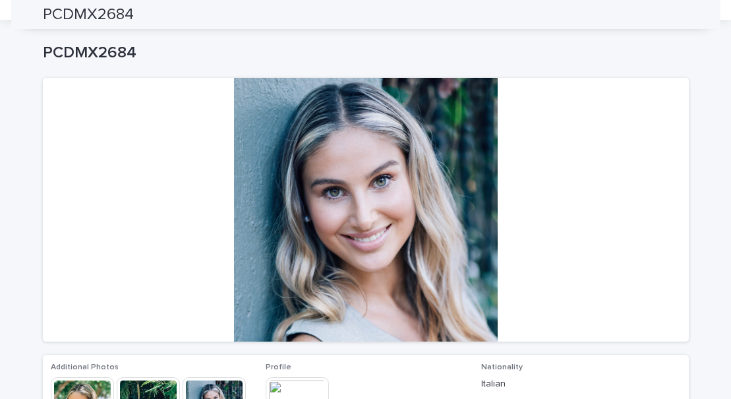
scroll to position [0, 0]
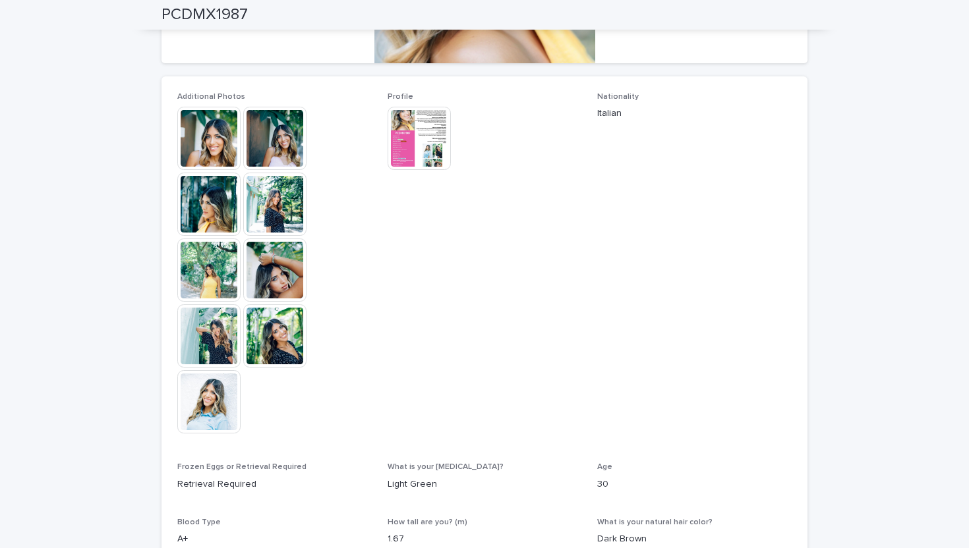
scroll to position [326, 0]
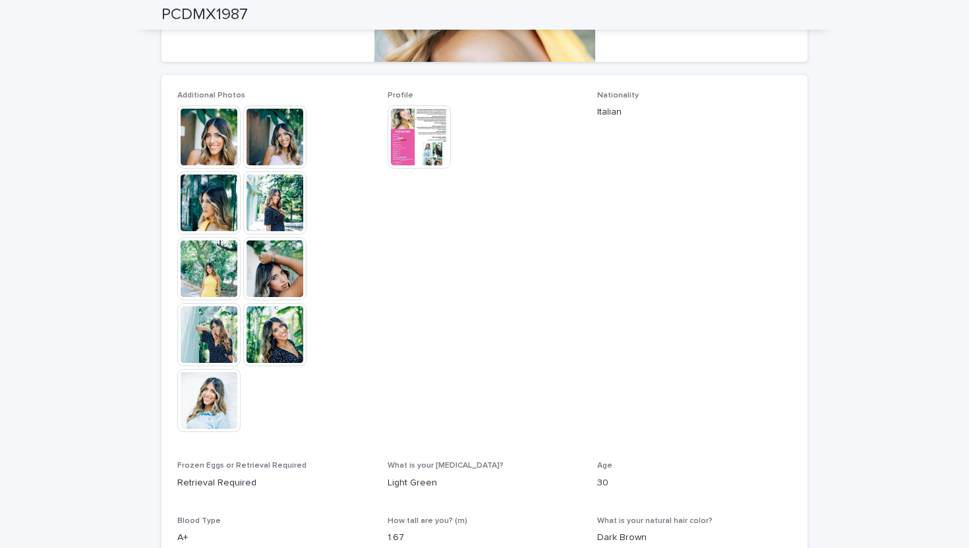
click at [203, 420] on img at bounding box center [208, 400] width 63 height 63
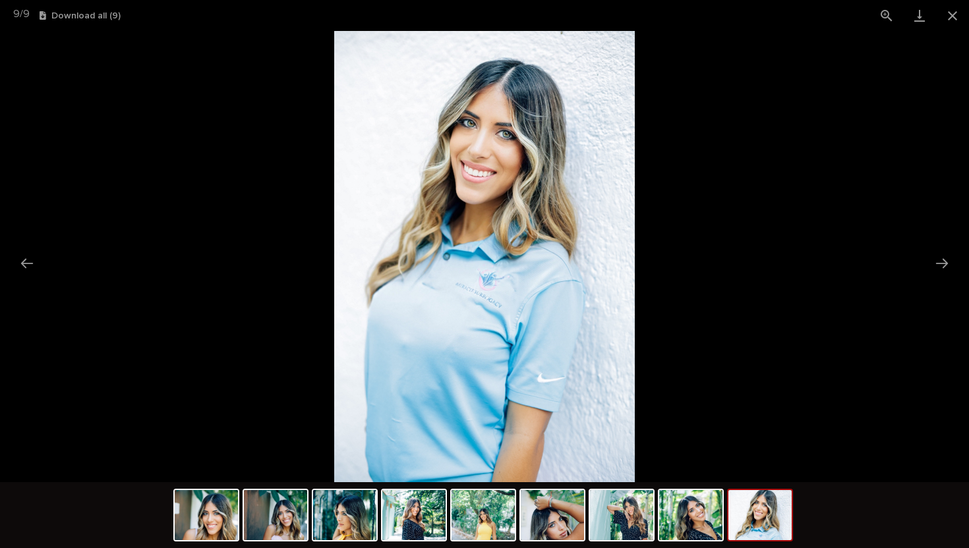
click at [812, 214] on picture at bounding box center [484, 256] width 969 height 451
